Goal: Task Accomplishment & Management: Use online tool/utility

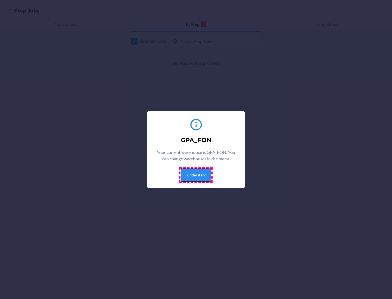
click at [196, 175] on button "I understand" at bounding box center [196, 175] width 30 height 13
